Goal: Task Accomplishment & Management: Use online tool/utility

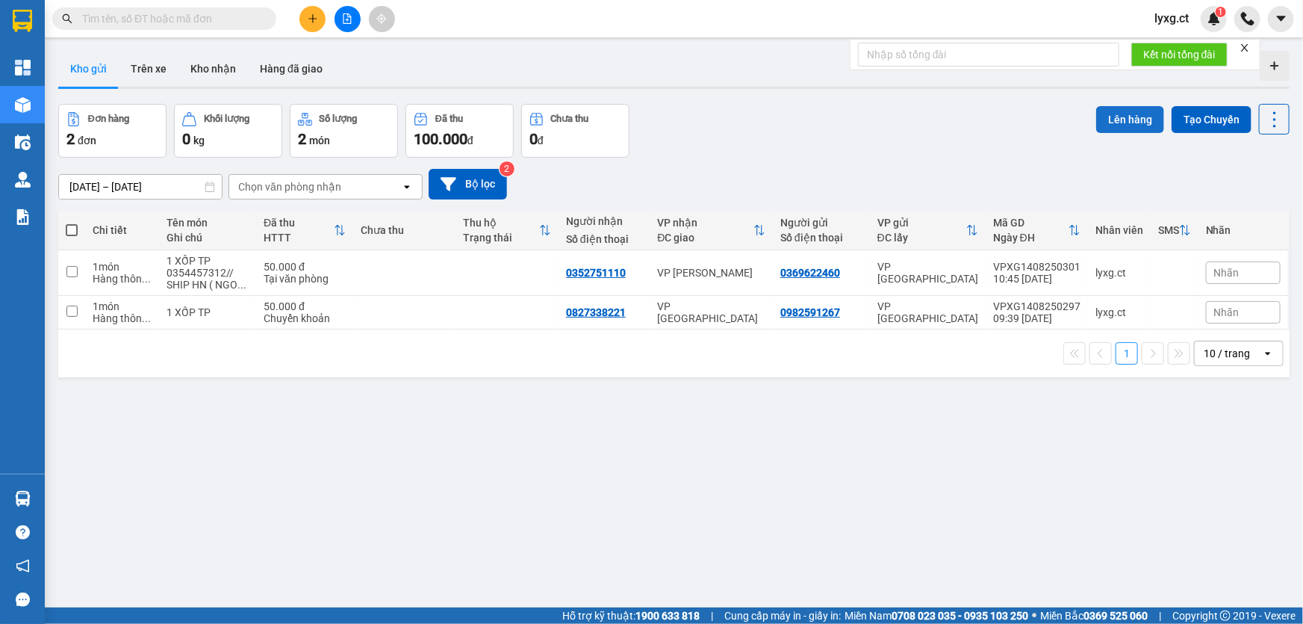
click at [1119, 123] on button "Lên hàng" at bounding box center [1130, 119] width 68 height 27
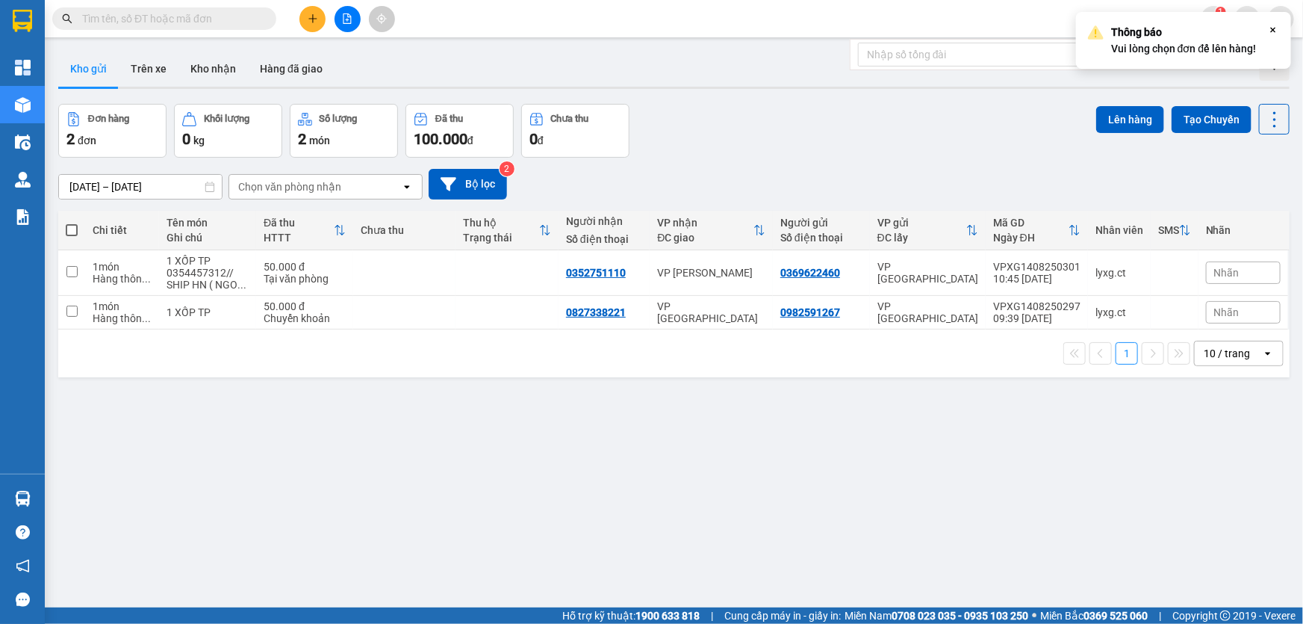
click at [69, 232] on span at bounding box center [72, 230] width 12 height 12
click at [72, 223] on input "checkbox" at bounding box center [72, 223] width 0 height 0
checkbox input "true"
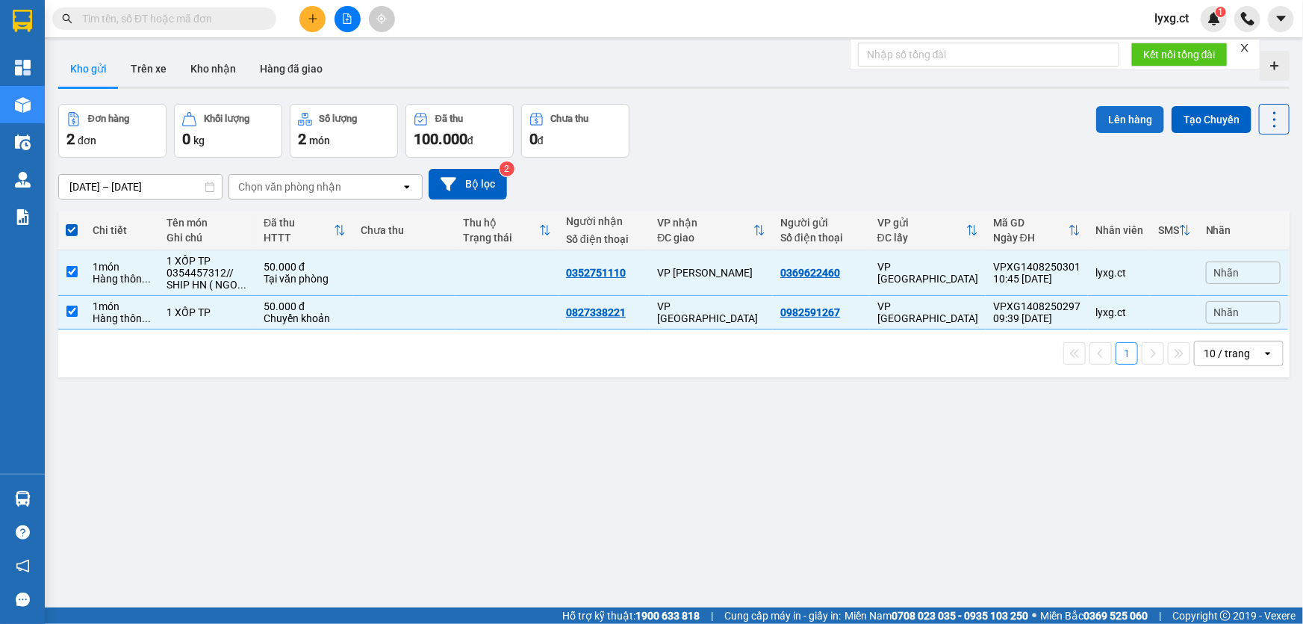
click at [1107, 123] on button "Lên hàng" at bounding box center [1130, 119] width 68 height 27
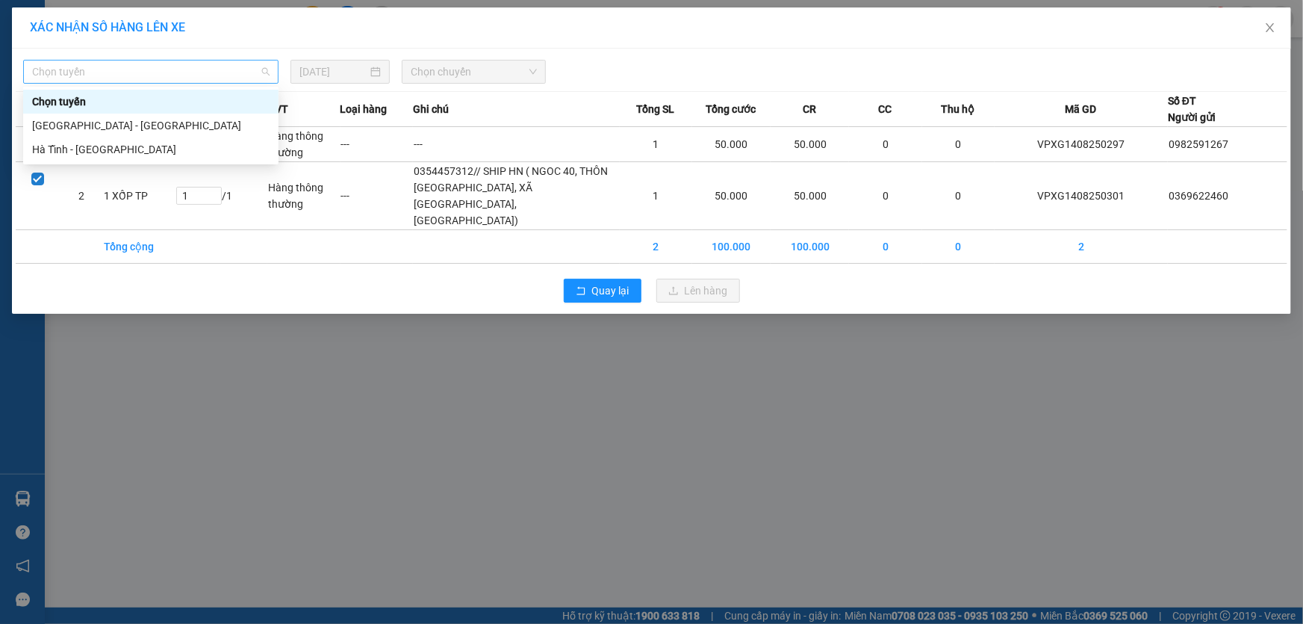
drag, startPoint x: 216, startPoint y: 81, endPoint x: 171, endPoint y: 105, distance: 50.4
click at [214, 81] on span "Chọn tuyến" at bounding box center [150, 71] width 237 height 22
click at [112, 150] on div "Hà Tĩnh - [GEOGRAPHIC_DATA]" at bounding box center [150, 149] width 237 height 16
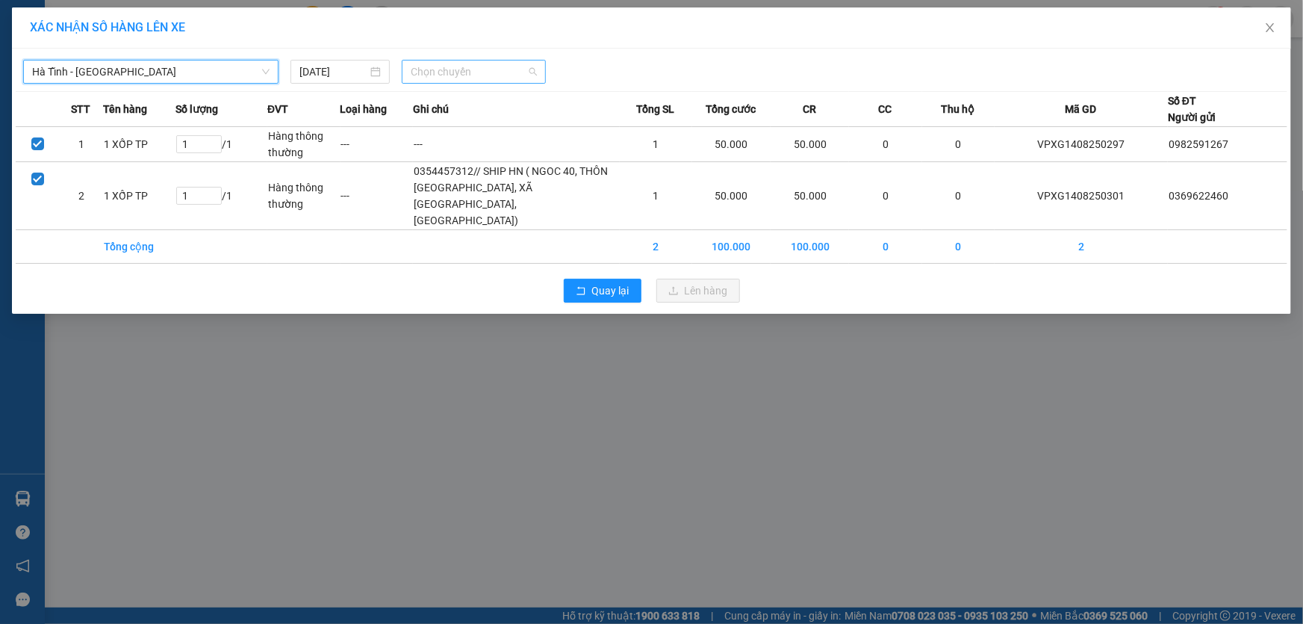
click at [535, 70] on span "Chọn chuyến" at bounding box center [474, 71] width 126 height 22
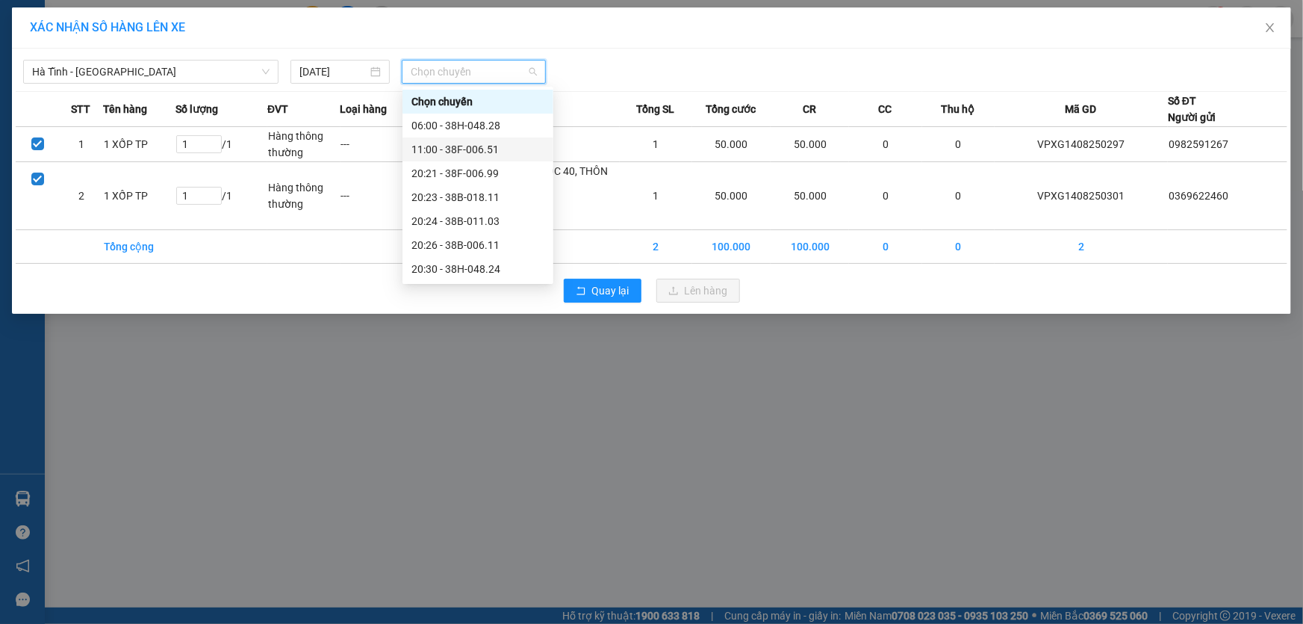
click at [484, 142] on div "11:00 - 38F-006.51" at bounding box center [477, 149] width 133 height 16
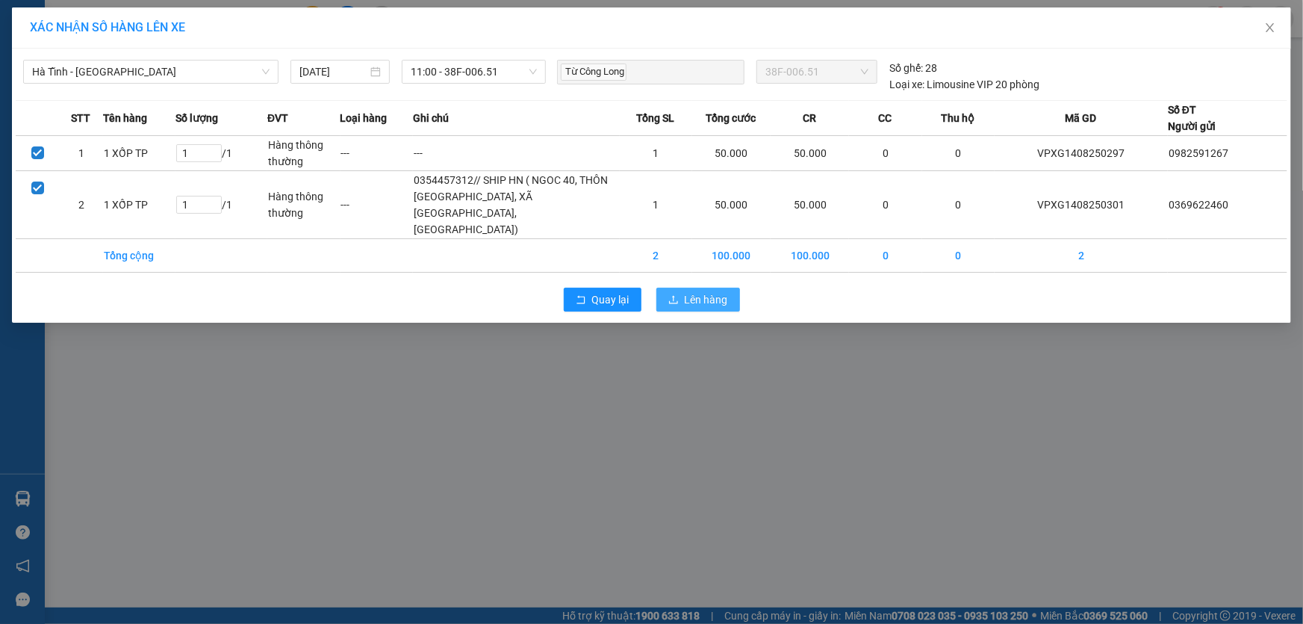
drag, startPoint x: 695, startPoint y: 286, endPoint x: 705, endPoint y: 285, distance: 9.7
click at [697, 291] on span "Lên hàng" at bounding box center [706, 299] width 43 height 16
